Goal: Transaction & Acquisition: Book appointment/travel/reservation

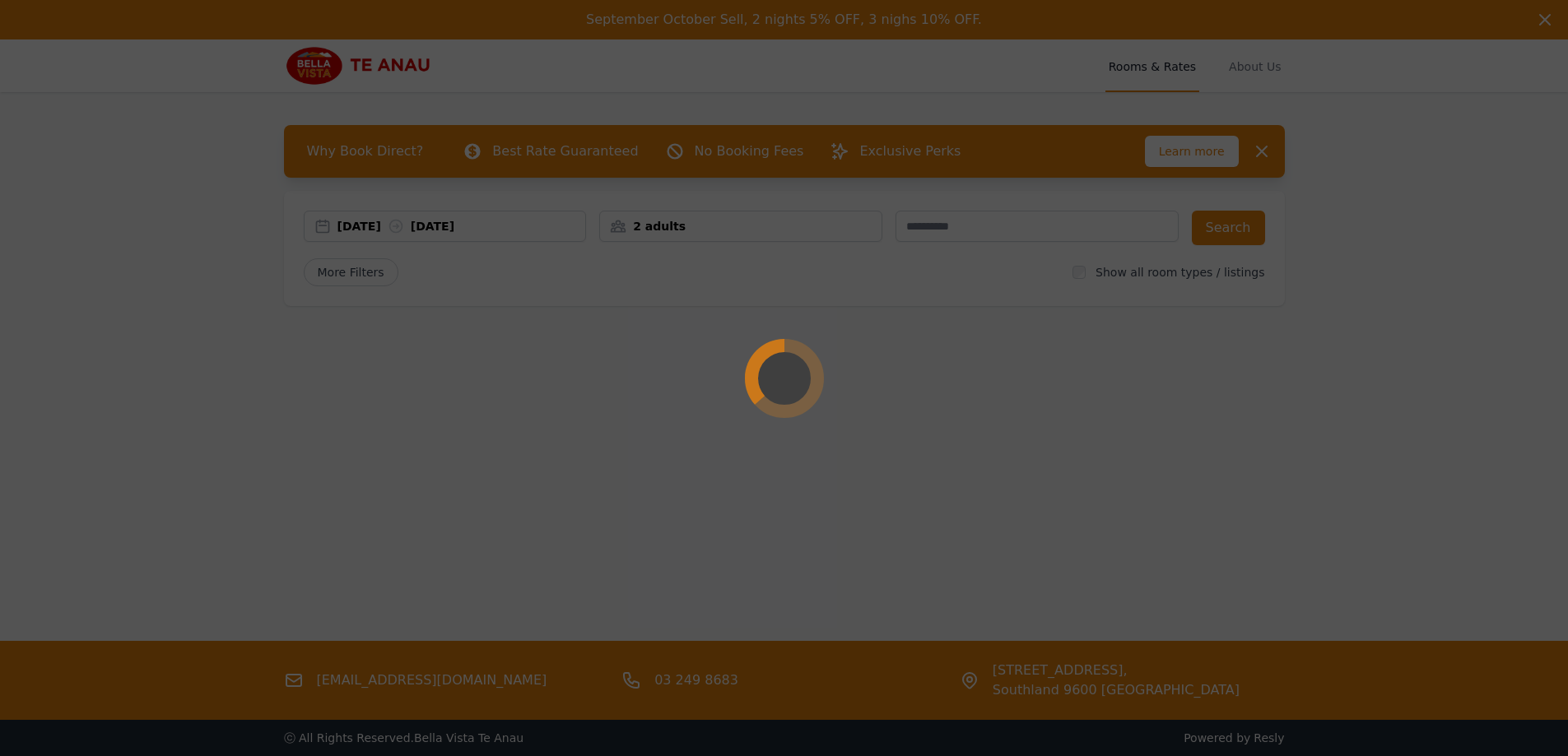
click at [423, 228] on div at bounding box center [784, 378] width 1568 height 756
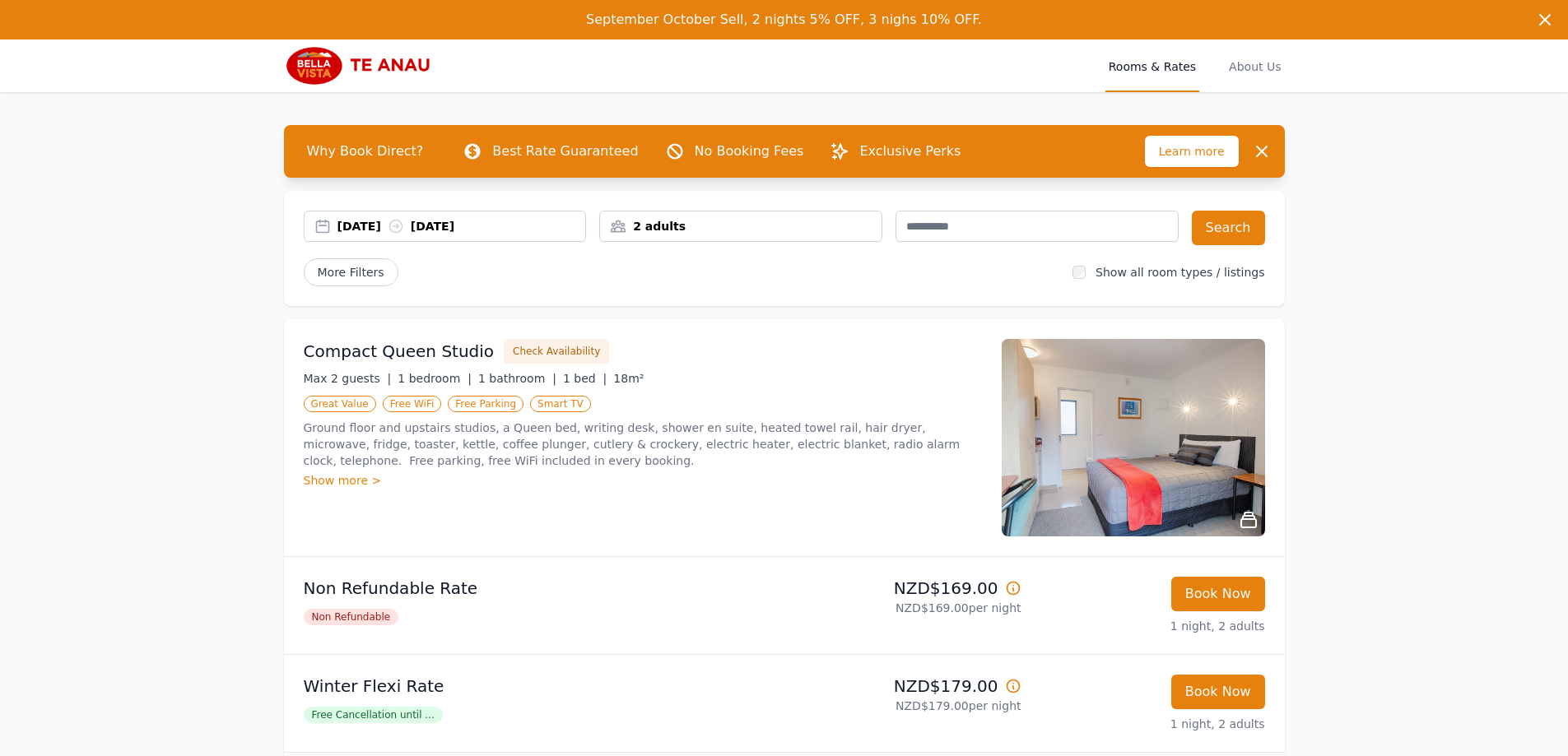
click at [378, 227] on div "[DATE] [DATE]" at bounding box center [461, 226] width 248 height 16
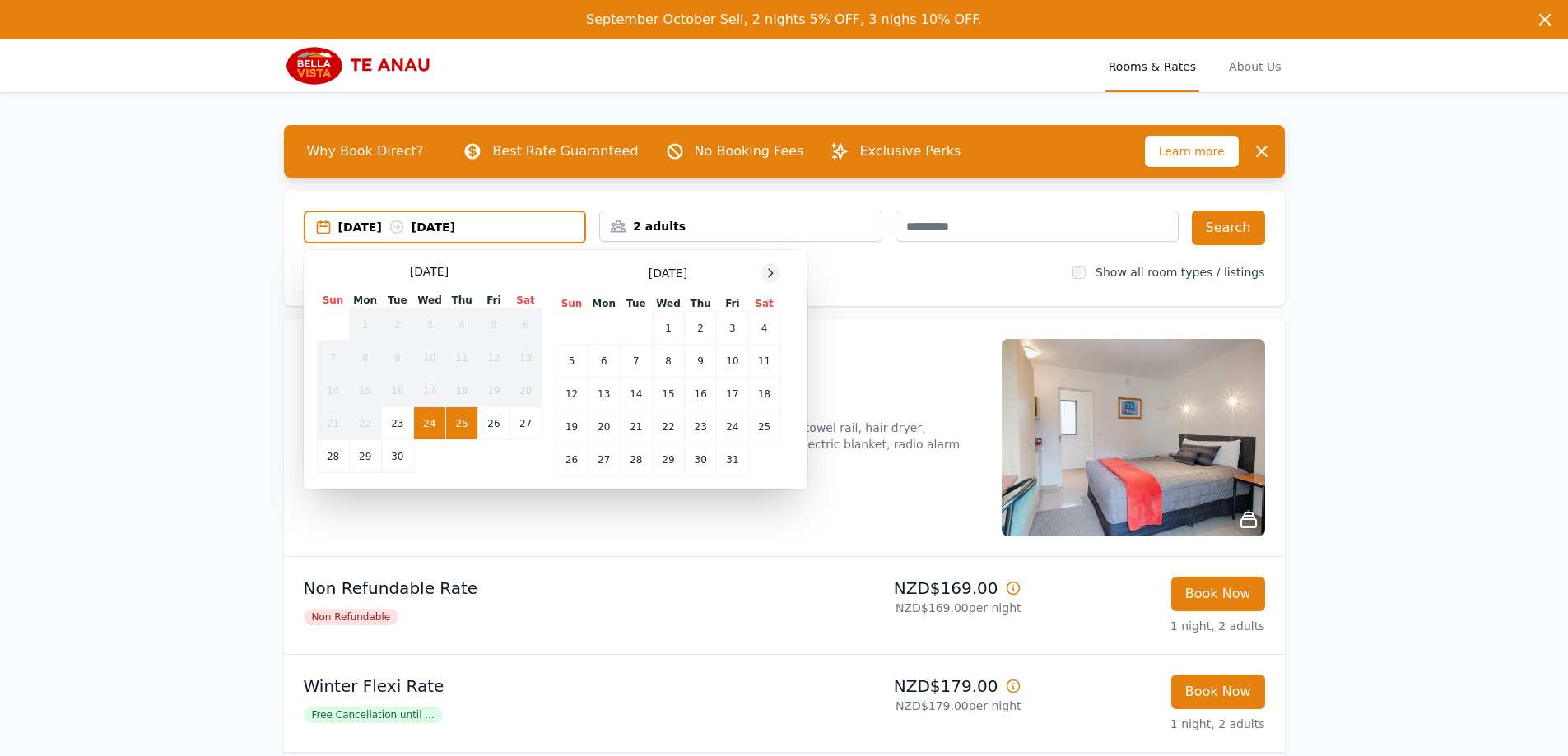
click at [770, 270] on icon at bounding box center [770, 272] width 13 height 13
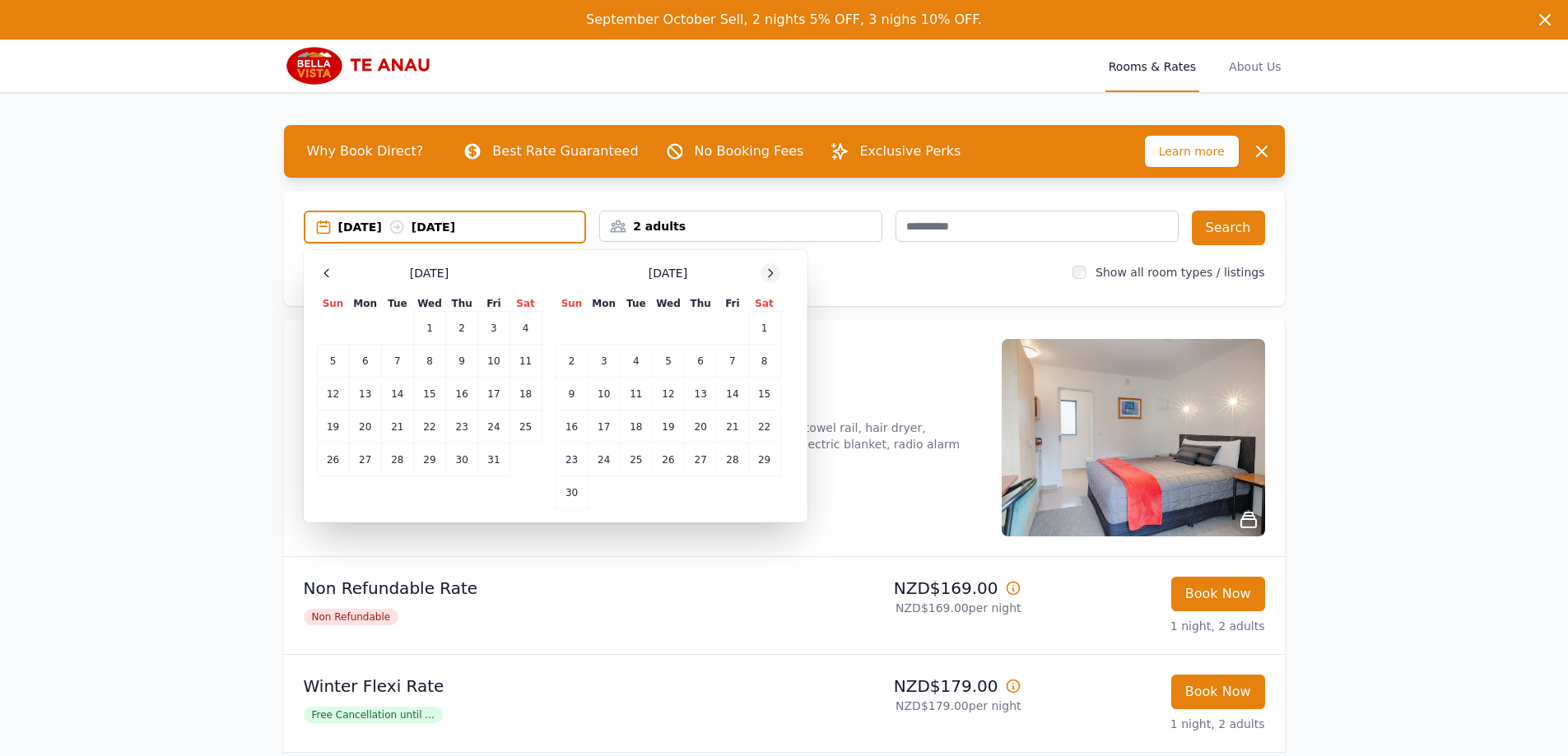
click at [770, 270] on icon at bounding box center [770, 272] width 13 height 13
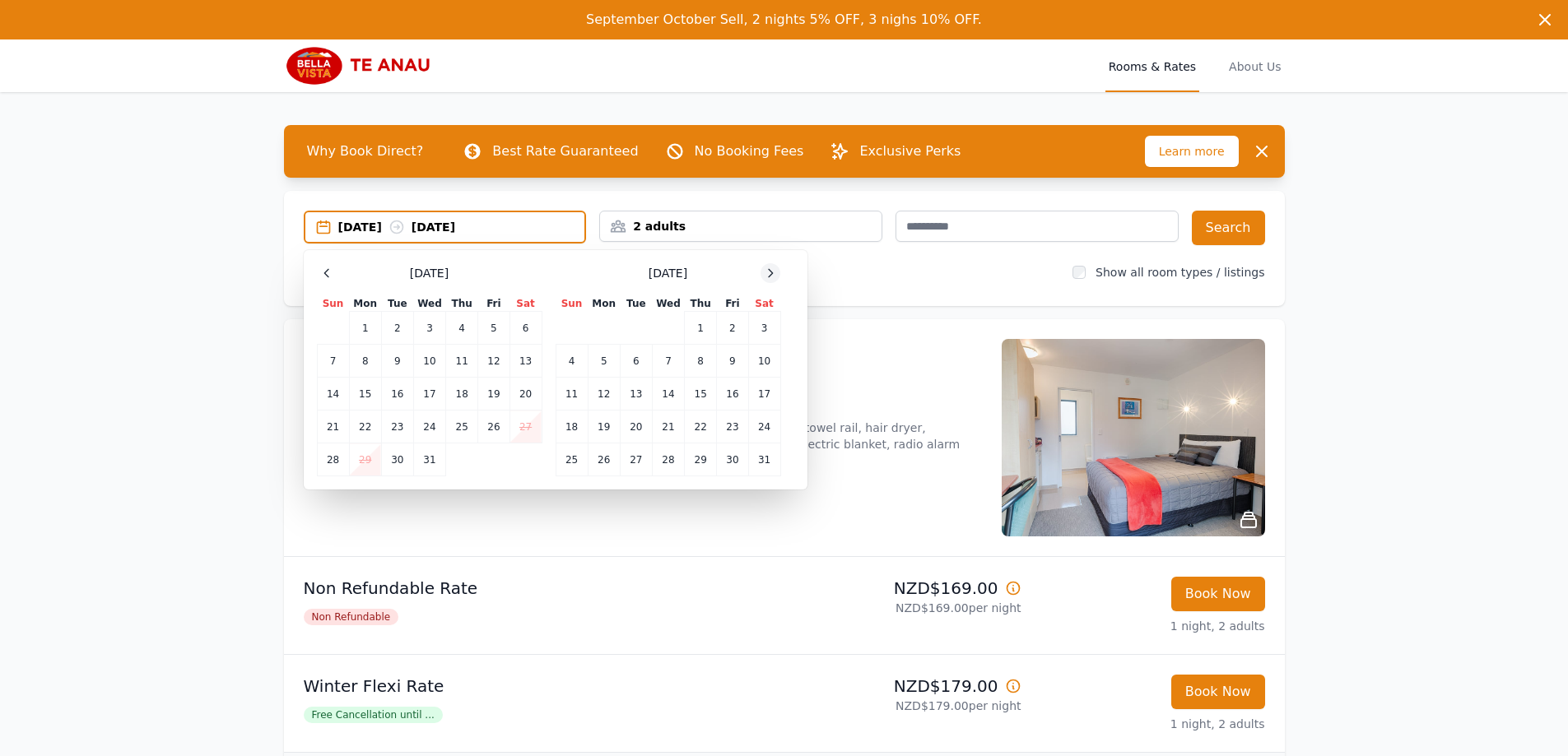
click at [770, 270] on icon at bounding box center [770, 272] width 13 height 13
click at [673, 403] on td "18" at bounding box center [668, 394] width 32 height 33
click at [732, 402] on td "20" at bounding box center [732, 394] width 32 height 33
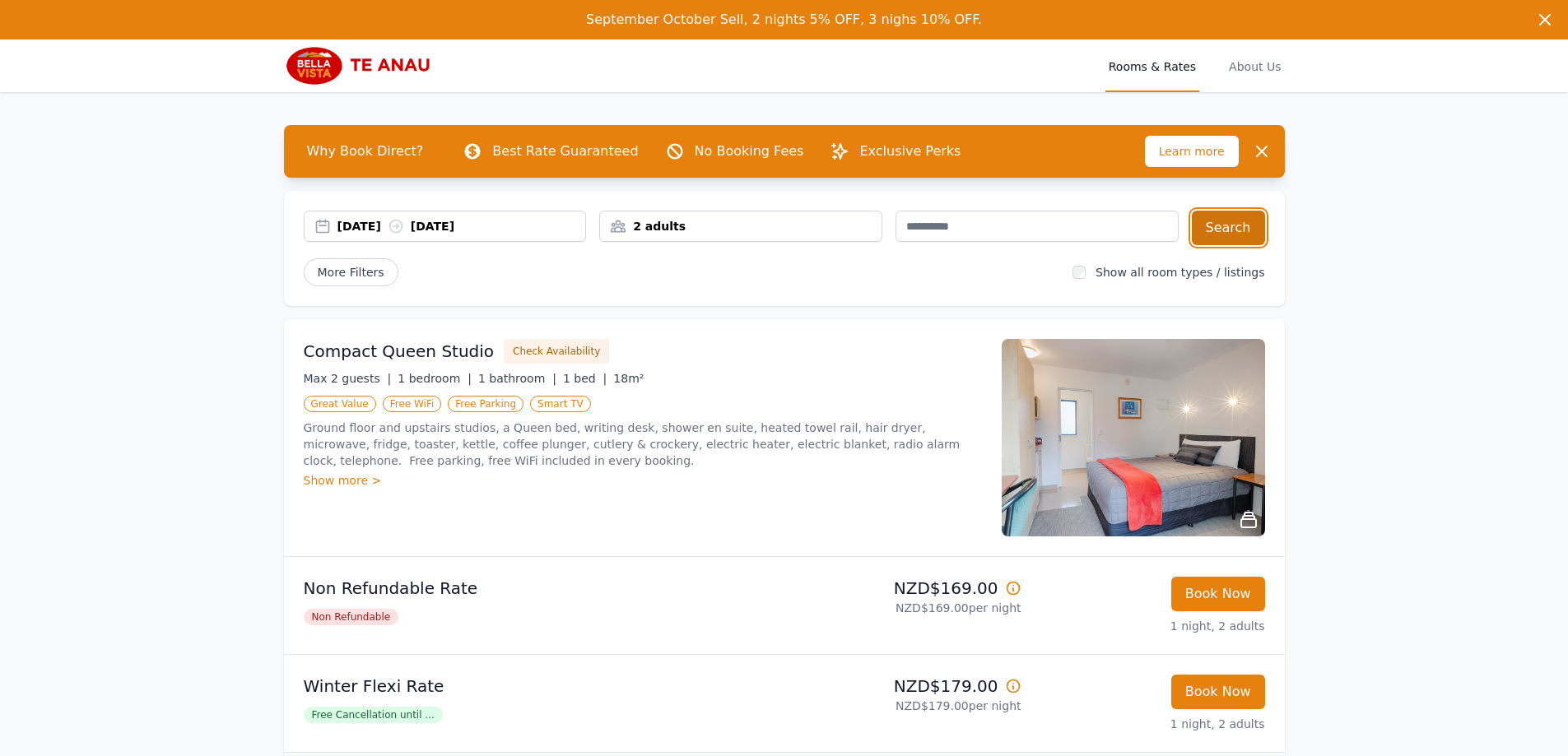
click at [1243, 234] on button "Search" at bounding box center [1228, 228] width 73 height 34
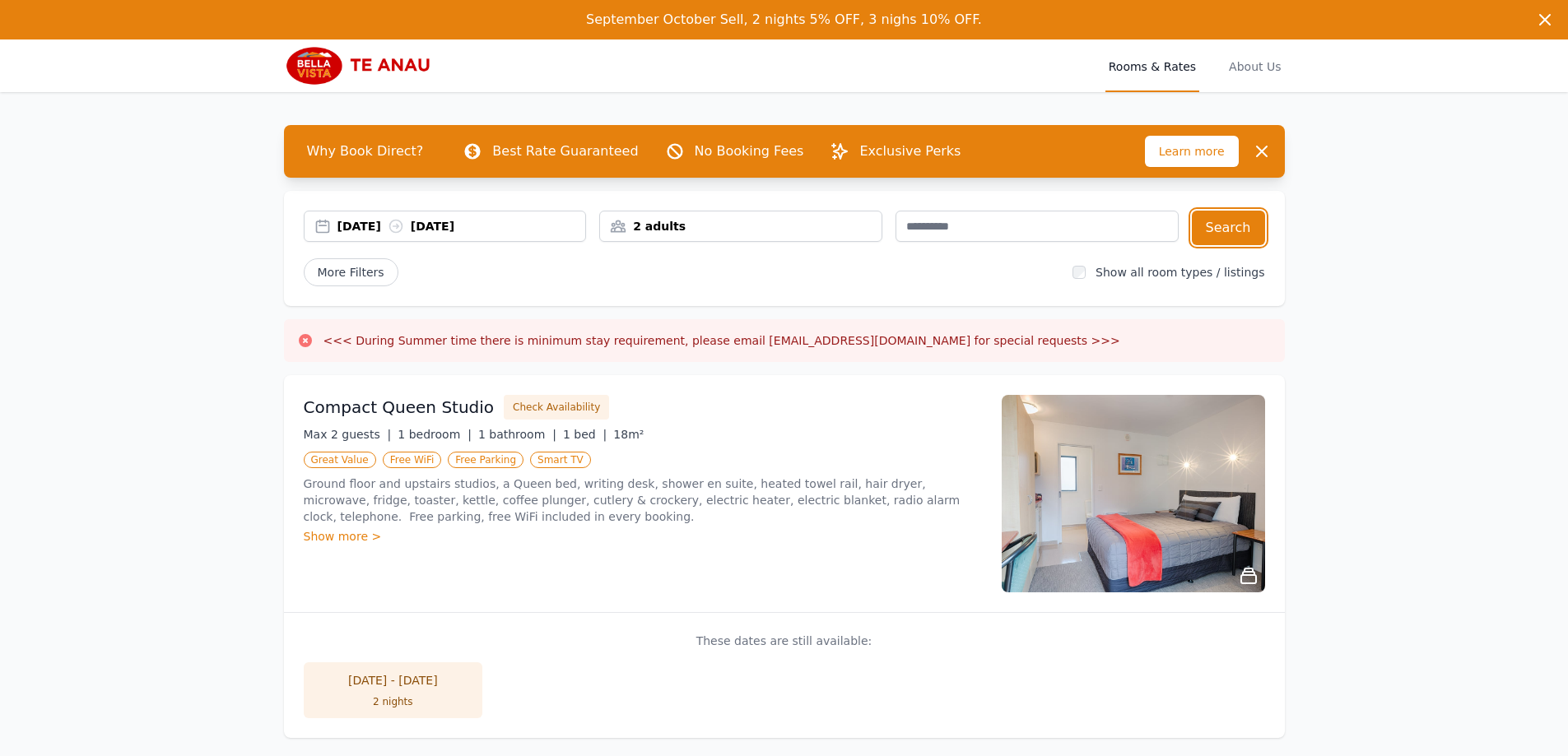
scroll to position [247, 0]
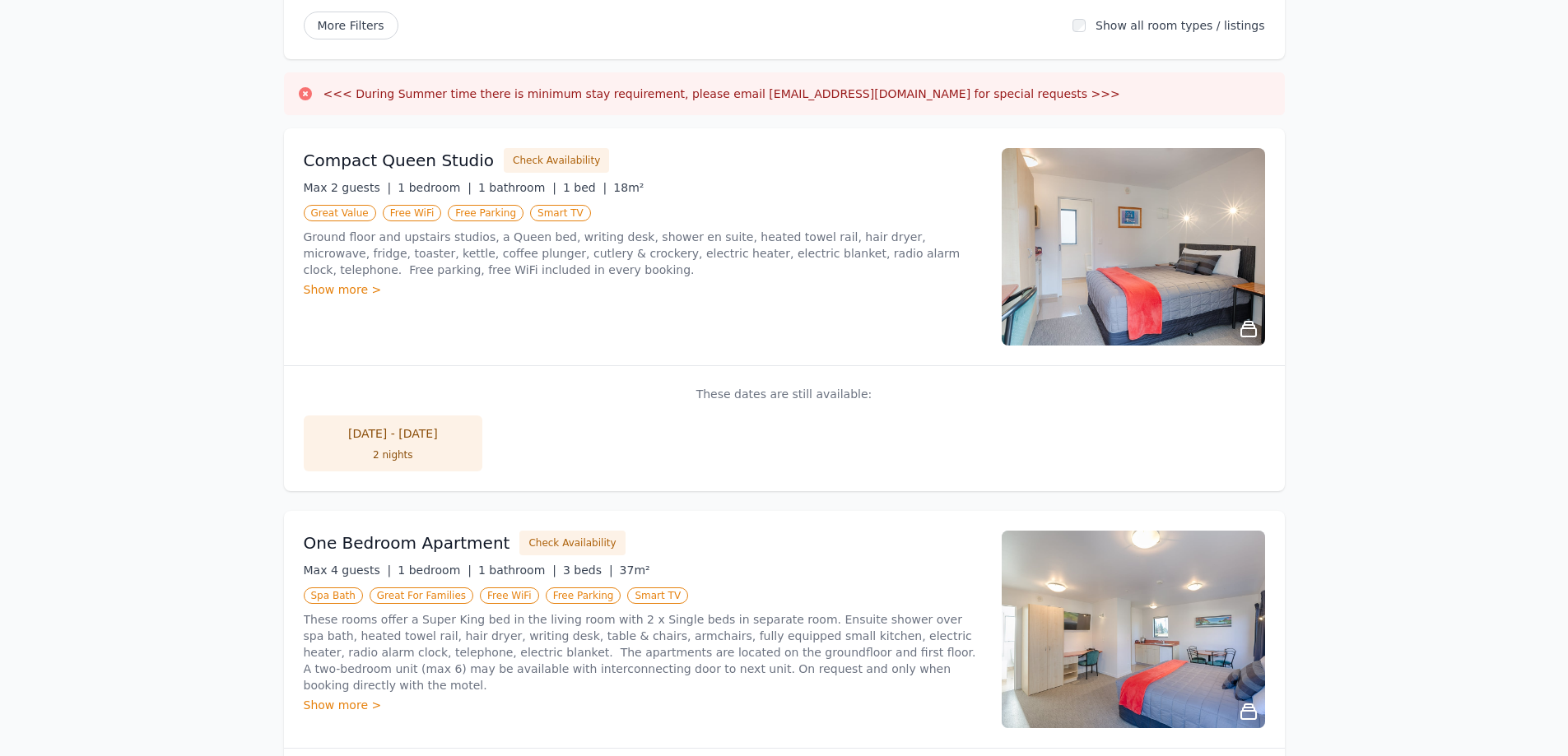
click at [428, 469] on li "[DATE] - [DATE] 2 nights" at bounding box center [393, 444] width 179 height 56
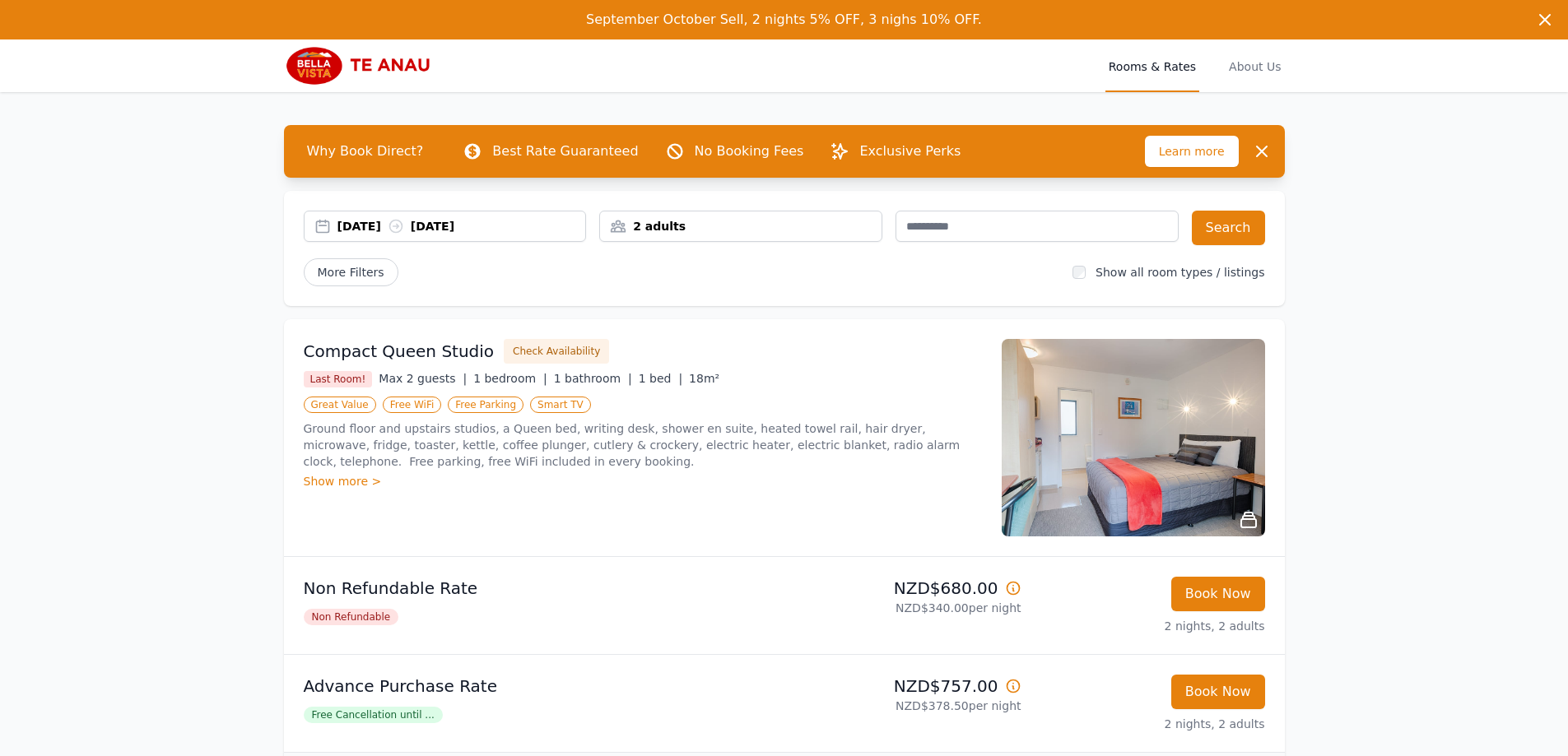
drag, startPoint x: 138, startPoint y: 630, endPoint x: 170, endPoint y: 540, distance: 95.5
click at [138, 630] on div "September October Sell, 2 nights 5% OFF, 3 nighs 10% OFF. September October Sel…" at bounding box center [784, 502] width 1568 height 1004
